Goal: Information Seeking & Learning: Learn about a topic

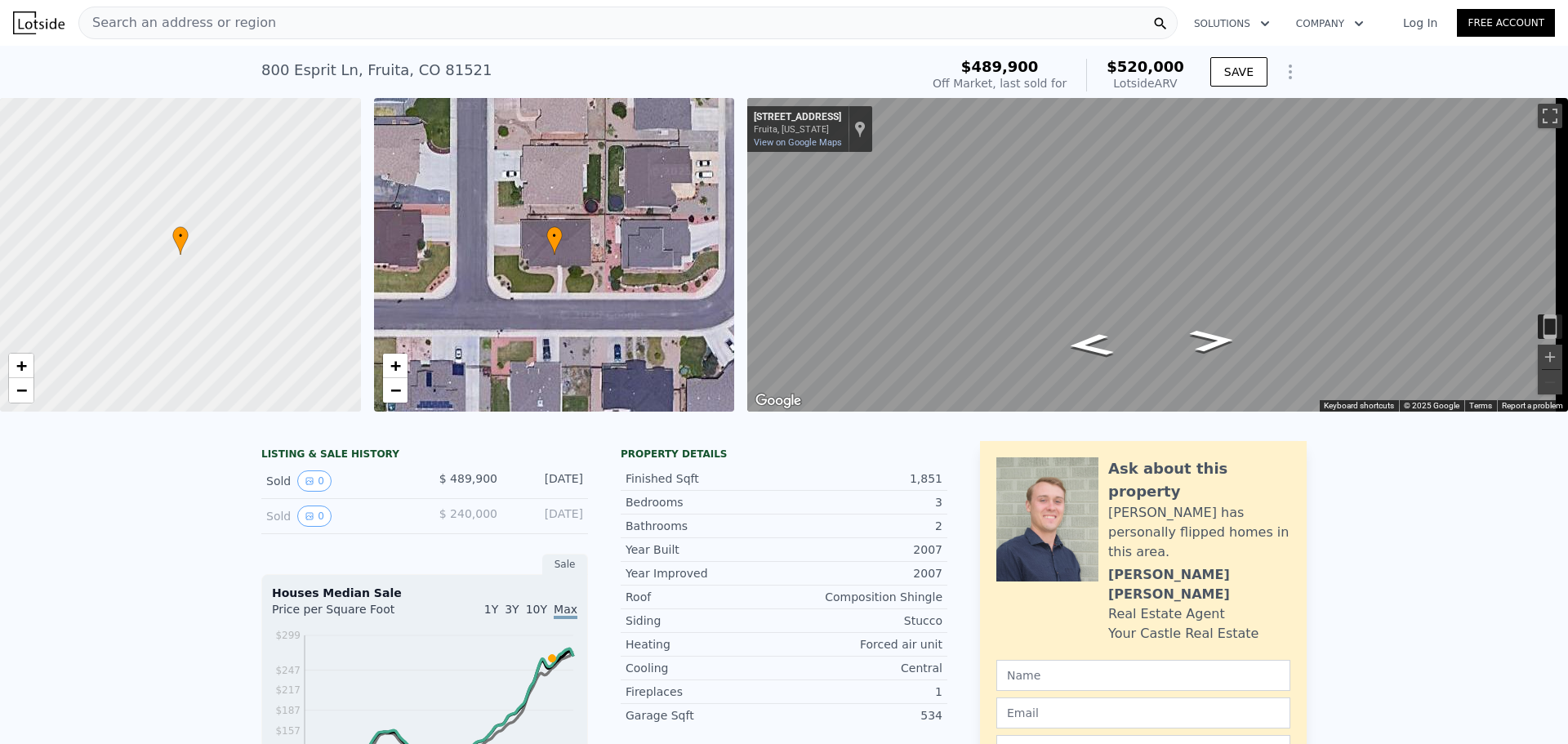
click at [1282, 80] on icon "Show Options" at bounding box center [1290, 72] width 20 height 20
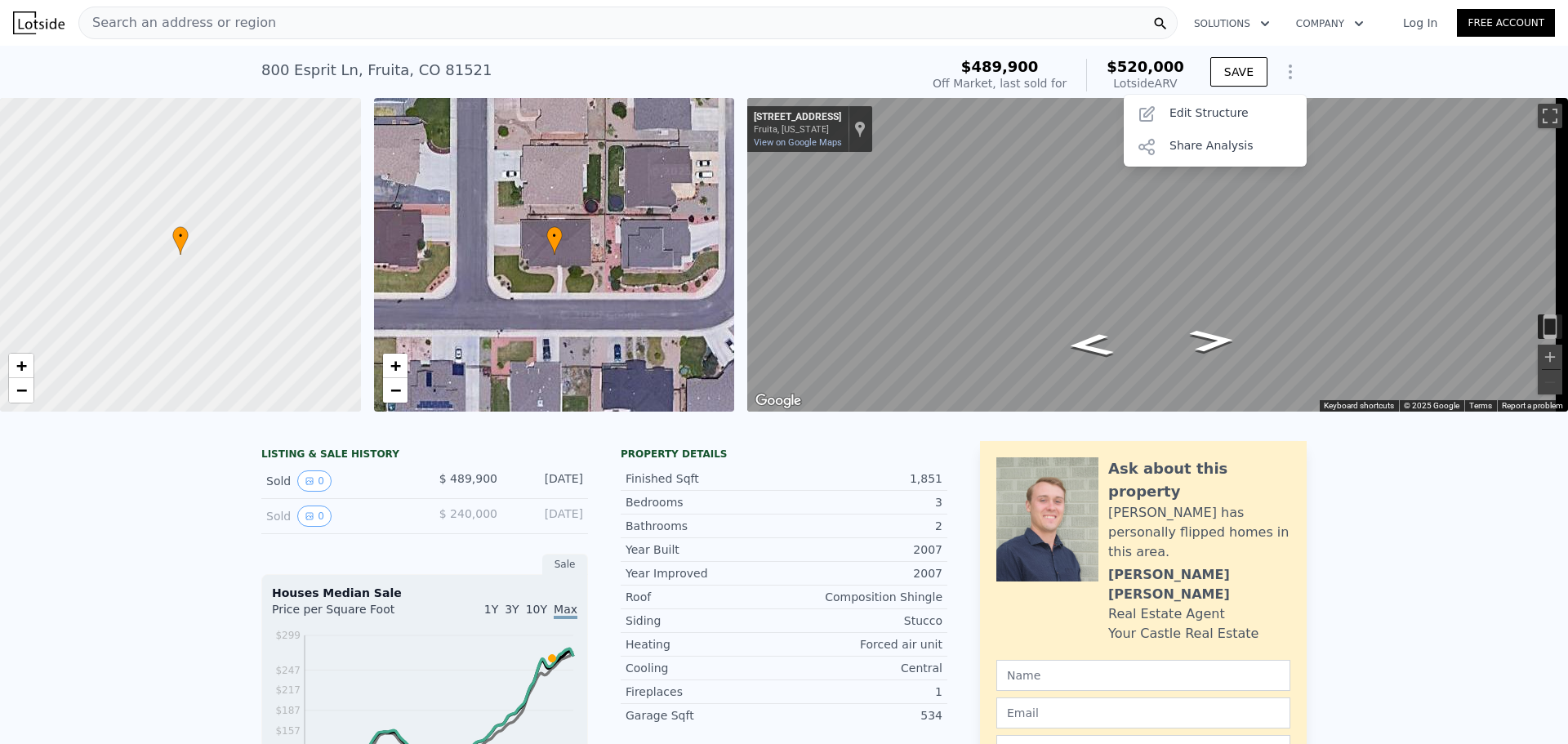
click at [1282, 80] on icon "Show Options" at bounding box center [1290, 72] width 20 height 20
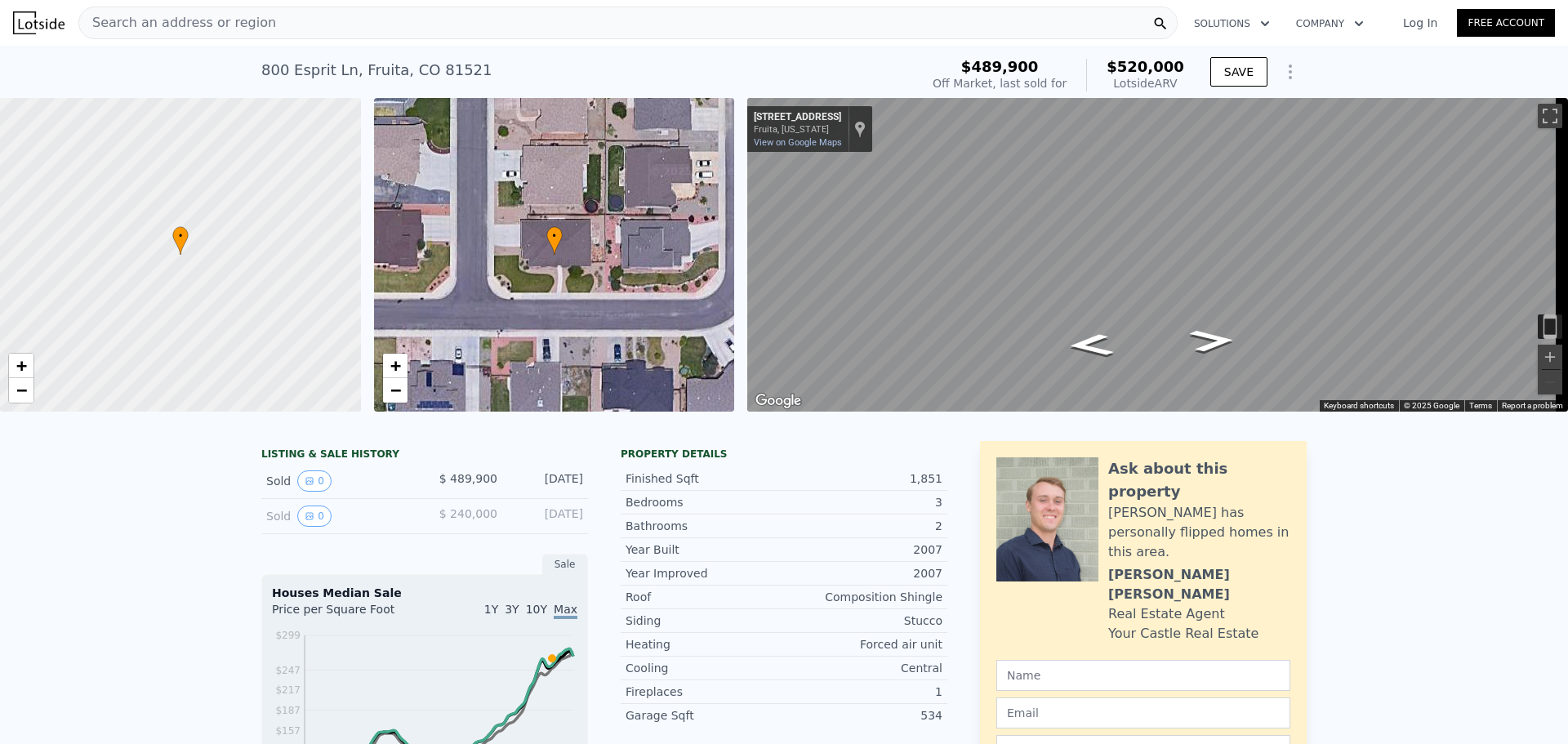
click at [250, 24] on span "Search an address or region" at bounding box center [178, 23] width 197 height 20
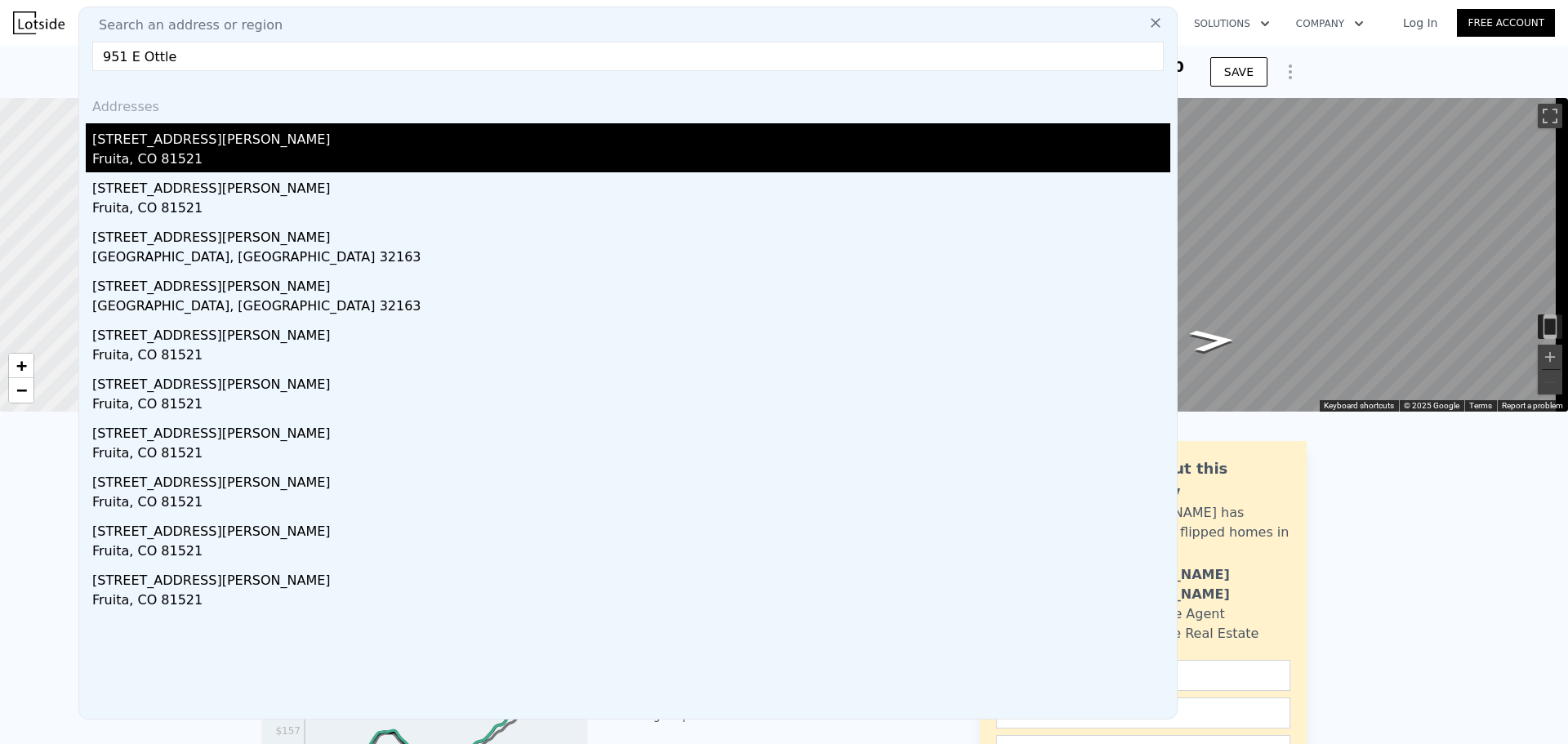
type input "951 E Ottle"
click at [264, 156] on div "Fruita, CO 81521" at bounding box center [631, 161] width 1078 height 23
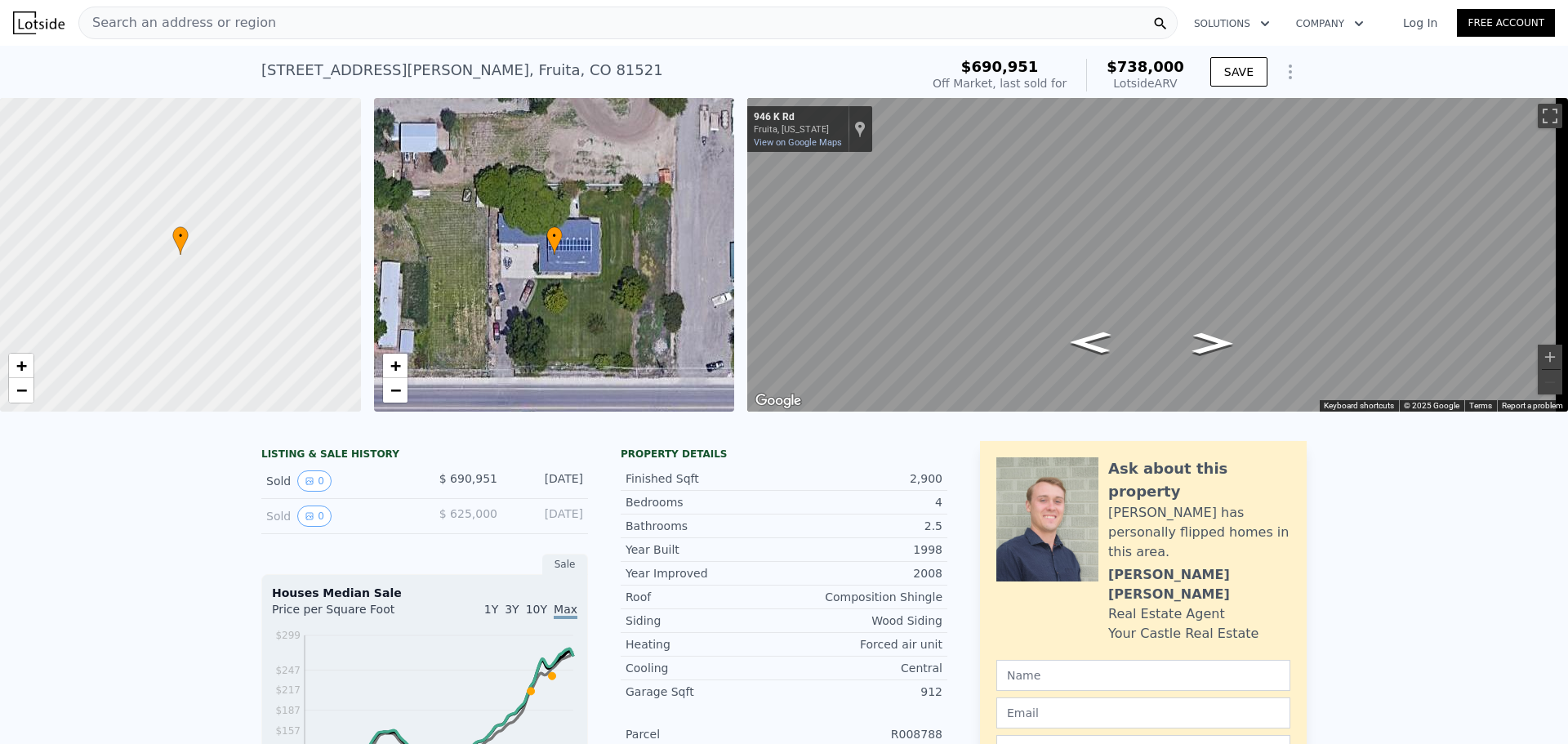
click at [219, 23] on span "Search an address or region" at bounding box center [178, 23] width 197 height 20
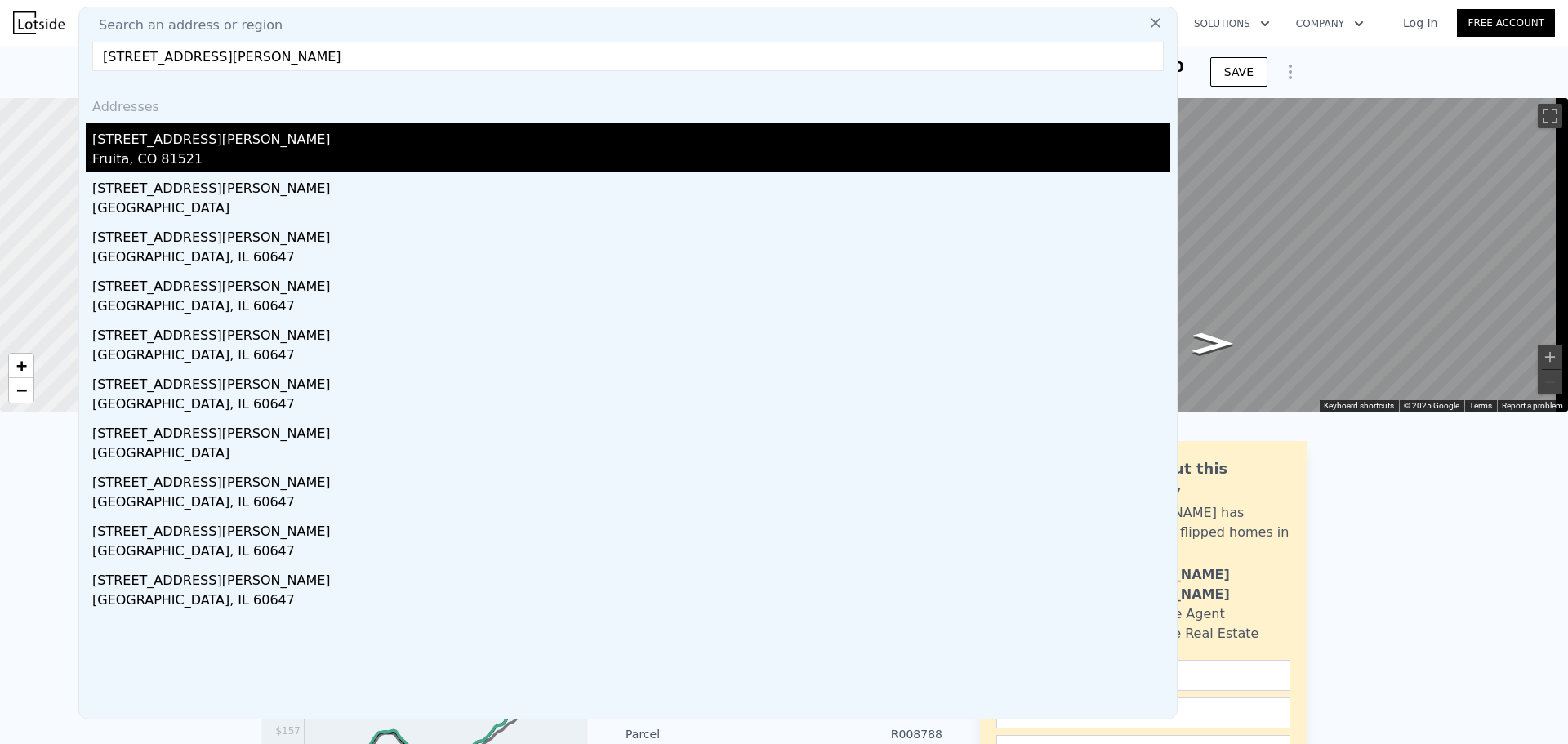
type input "[STREET_ADDRESS][PERSON_NAME]"
click at [171, 147] on div "[STREET_ADDRESS][PERSON_NAME]" at bounding box center [631, 136] width 1078 height 26
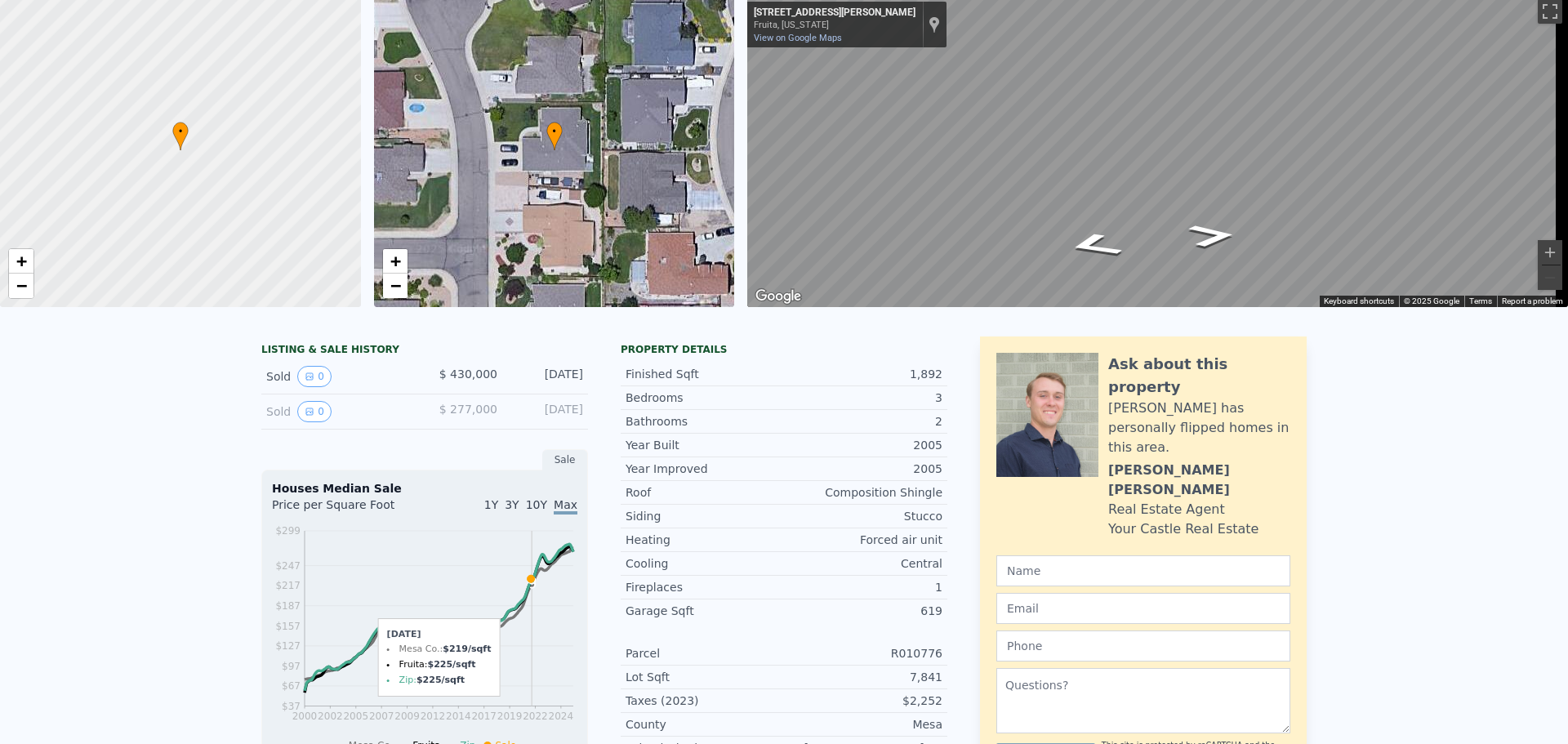
scroll to position [5, 0]
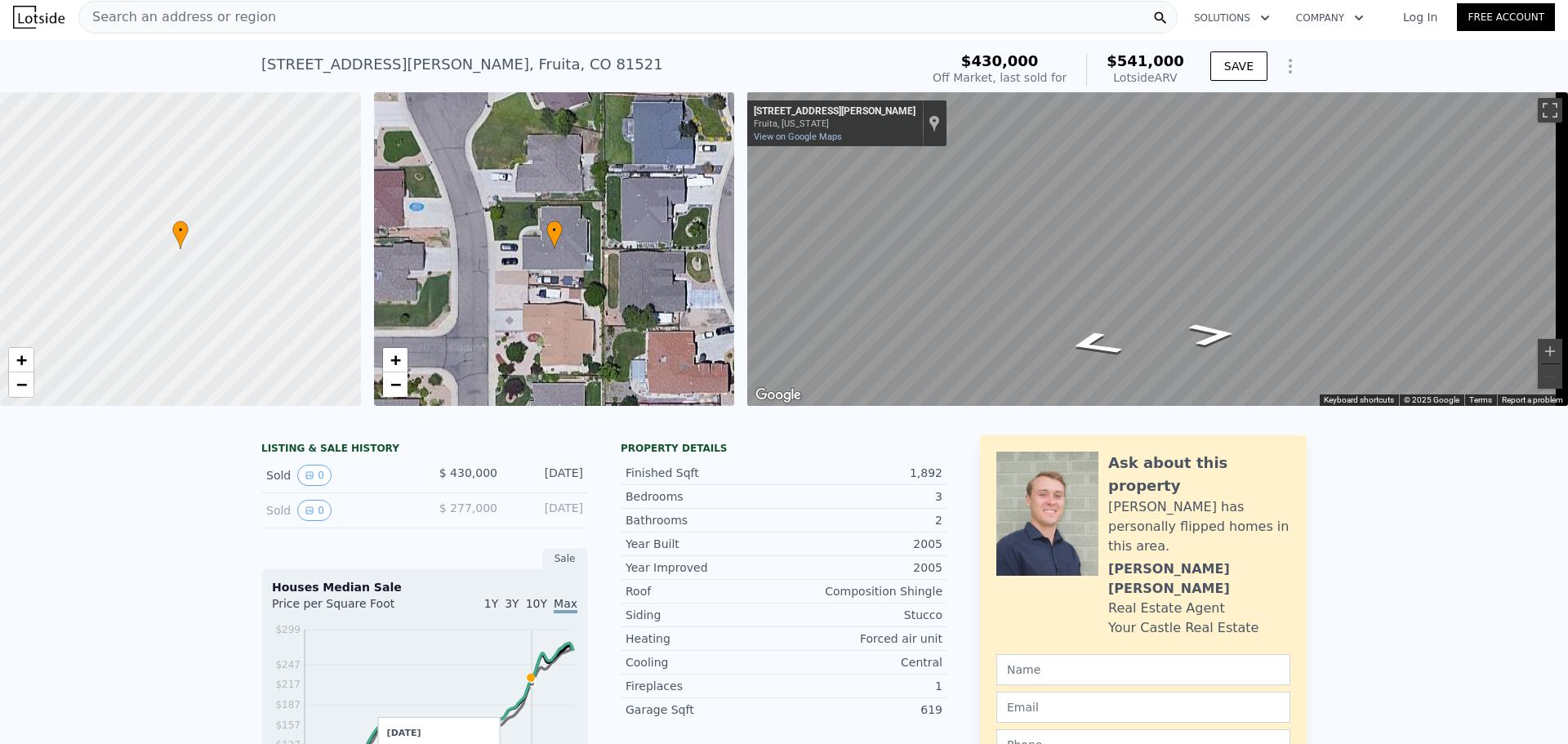
click at [246, 17] on span "Search an address or region" at bounding box center [178, 17] width 197 height 20
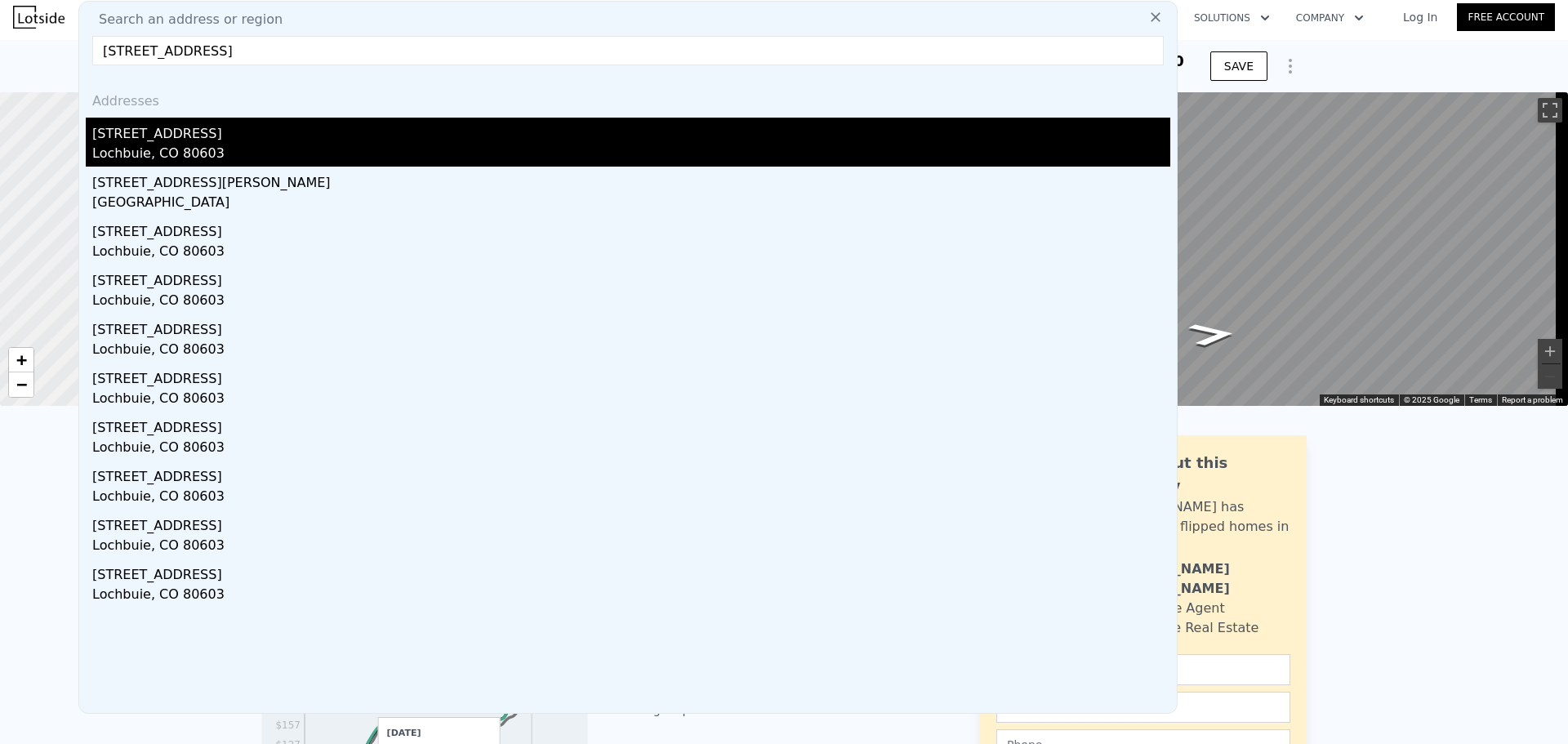
type input "[STREET_ADDRESS]"
click at [179, 132] on div "[STREET_ADDRESS]" at bounding box center [631, 130] width 1078 height 26
